Goal: Navigation & Orientation: Find specific page/section

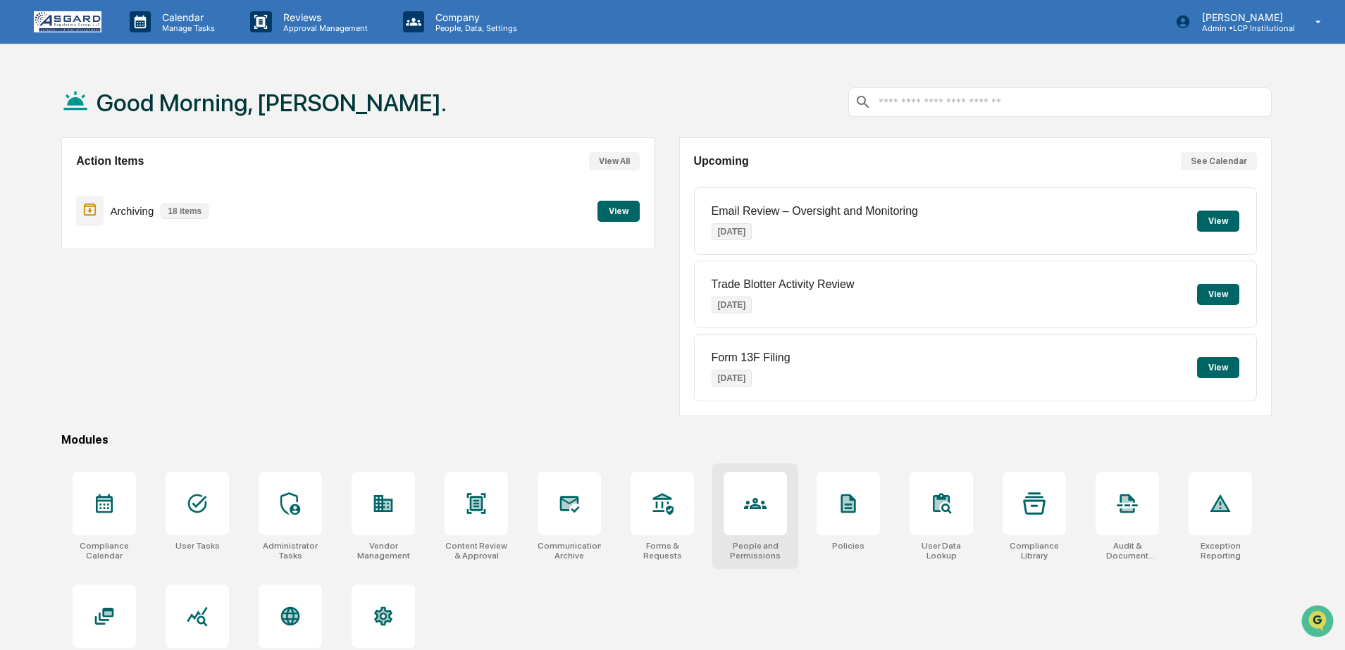
click at [751, 524] on div at bounding box center [754, 503] width 63 height 63
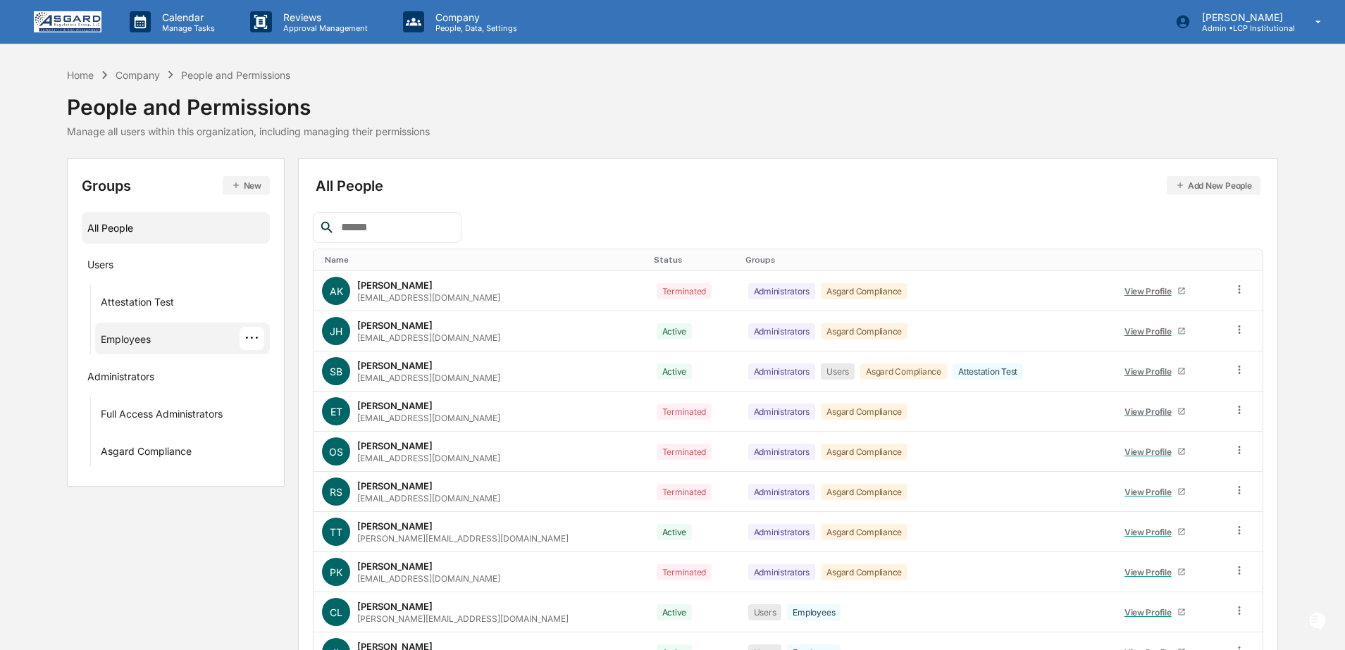
click at [128, 342] on div "Employees" at bounding box center [126, 341] width 50 height 17
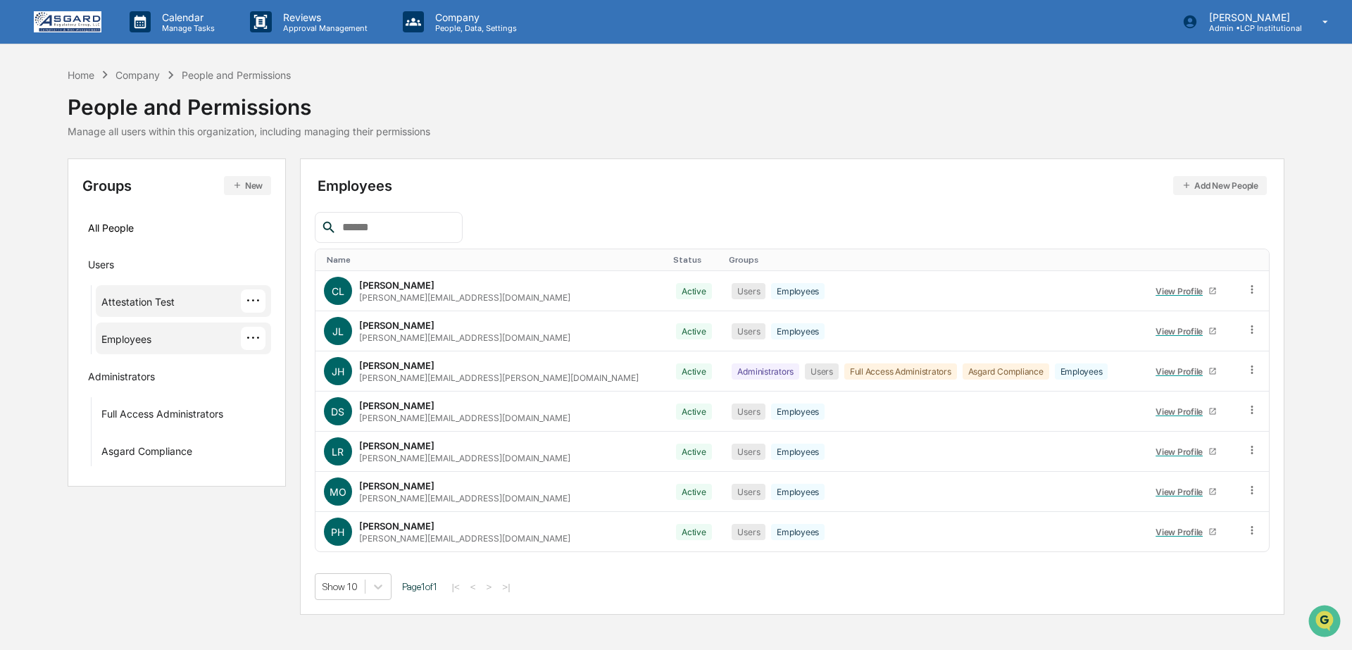
click at [142, 303] on div "Attestation Test" at bounding box center [137, 304] width 73 height 17
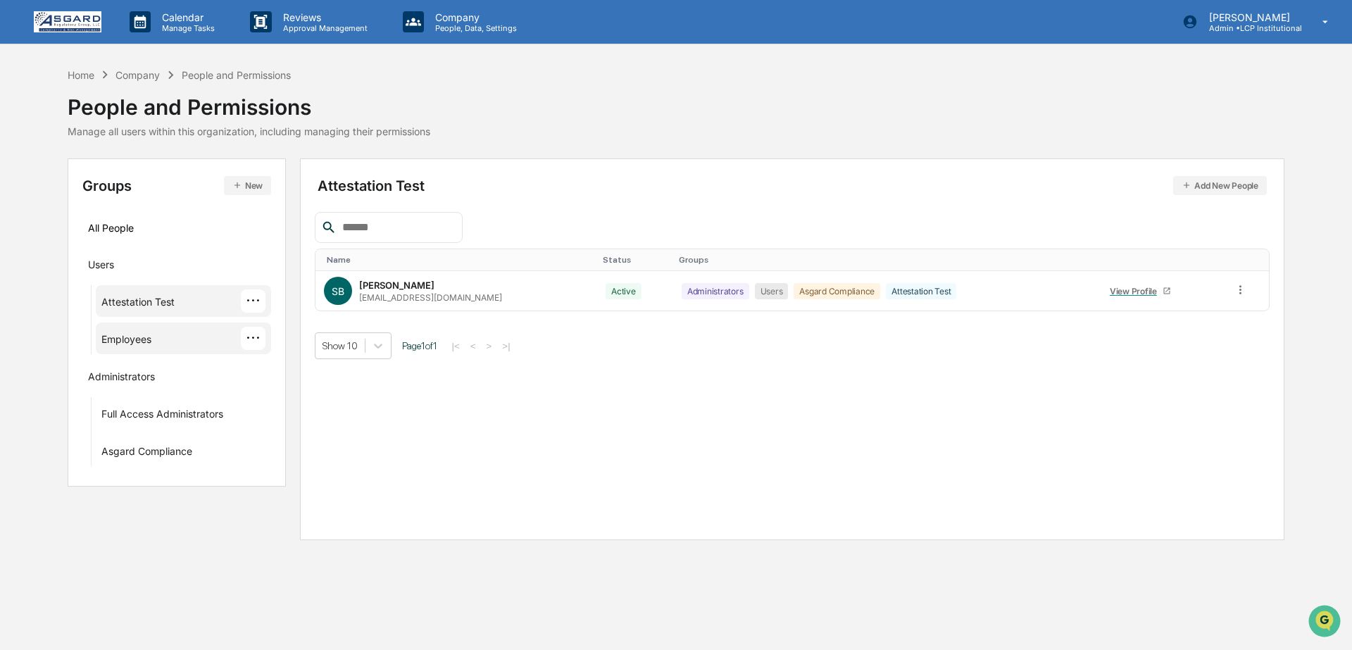
click at [120, 333] on div "Employees" at bounding box center [126, 341] width 50 height 17
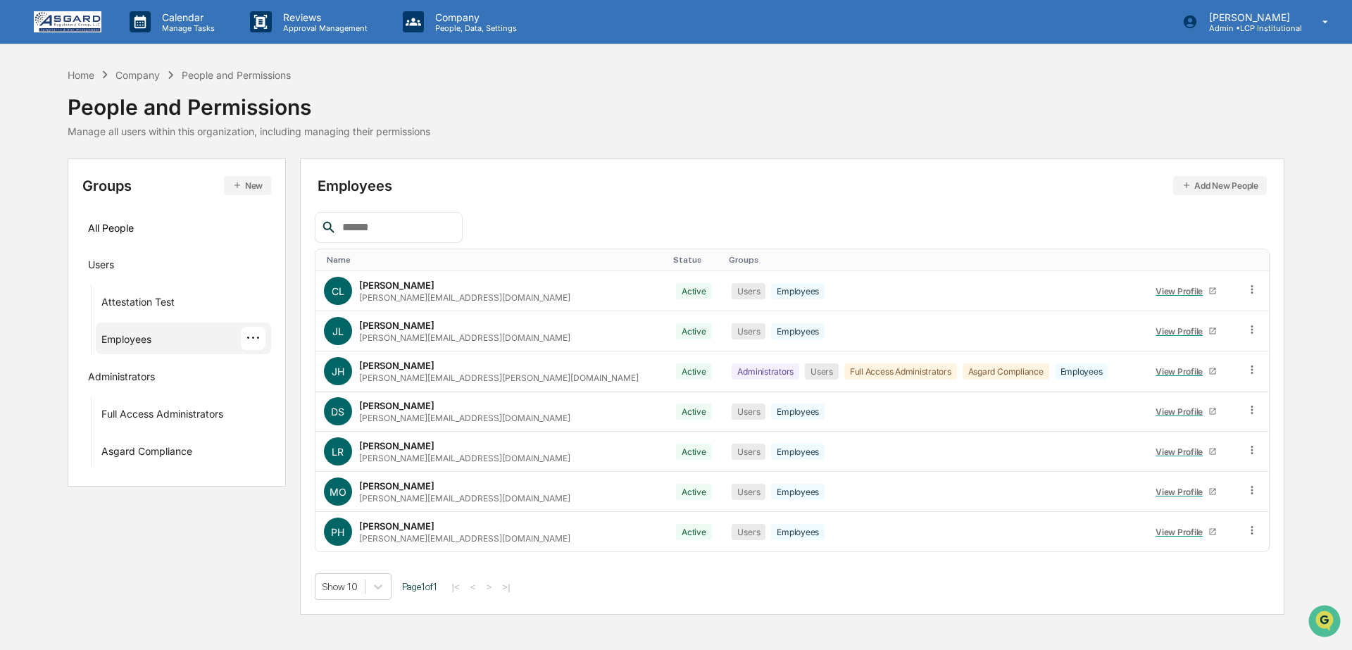
click at [762, 95] on div "Home Company People and Permissions People and Permissions Manage all users wit…" at bounding box center [676, 102] width 1217 height 70
click at [196, 29] on p "Manage Tasks" at bounding box center [186, 28] width 71 height 10
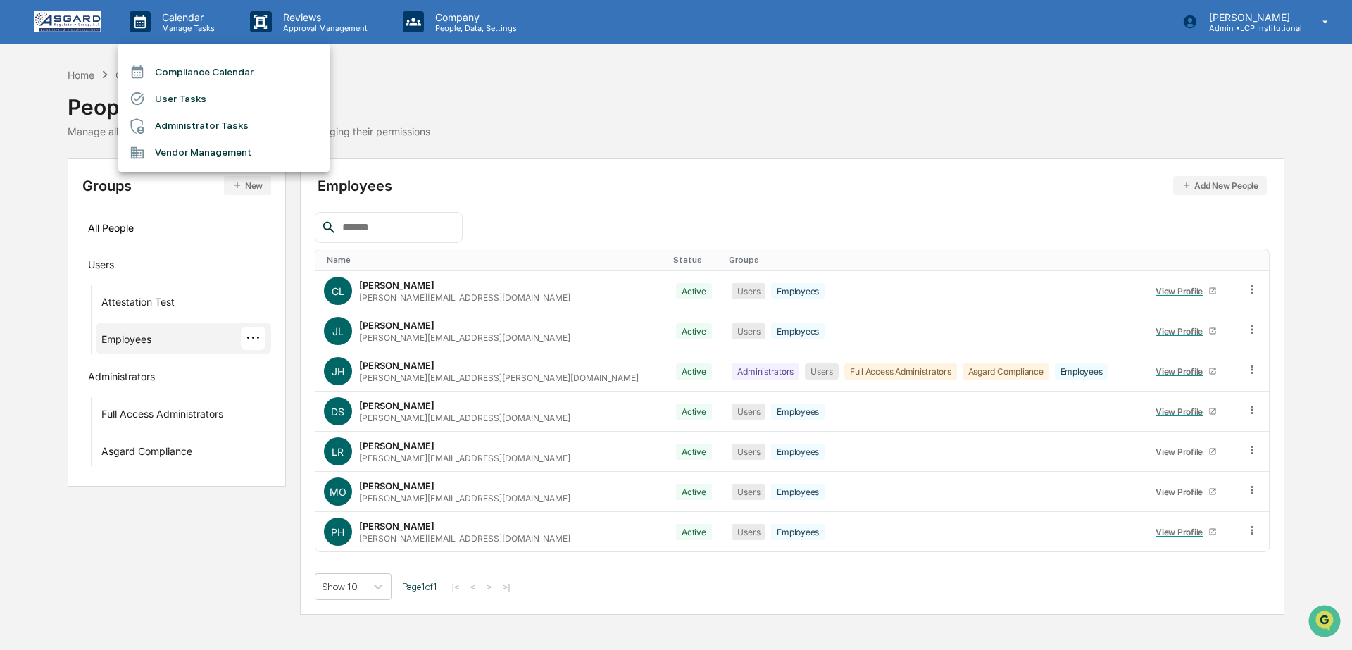
click at [70, 23] on div at bounding box center [676, 325] width 1352 height 650
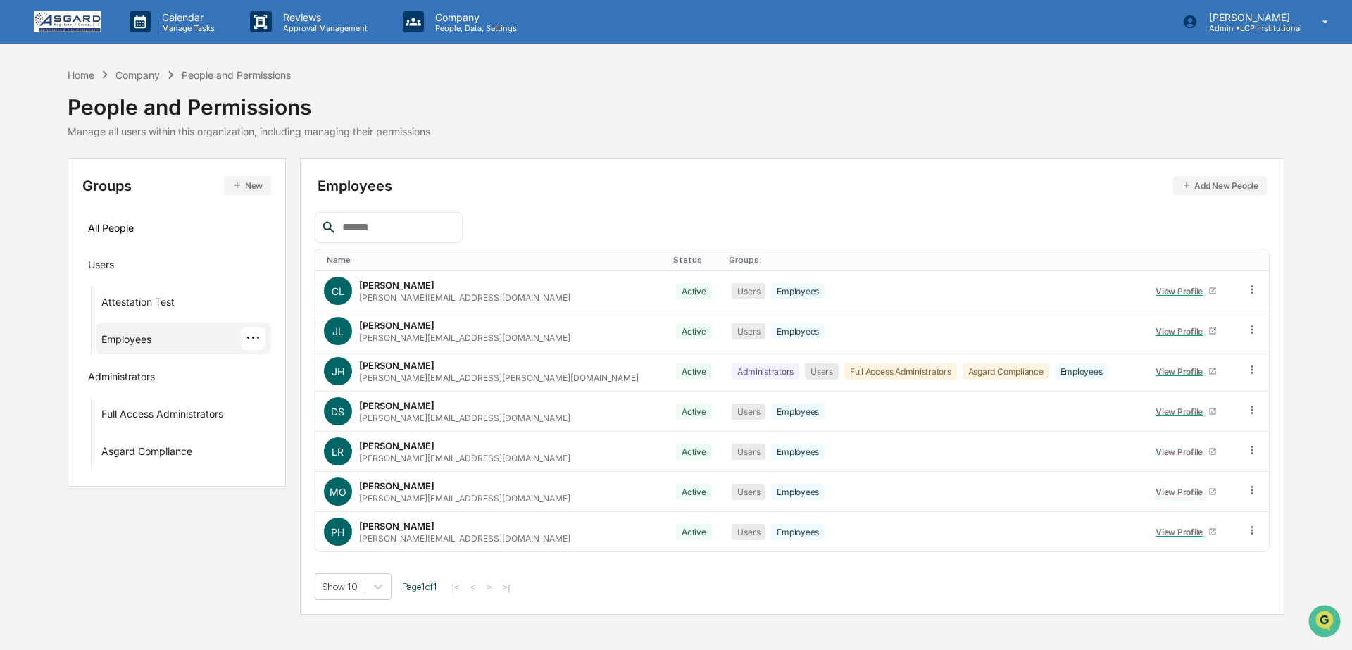
click at [80, 23] on img at bounding box center [68, 21] width 68 height 21
